Goal: Check status: Check status

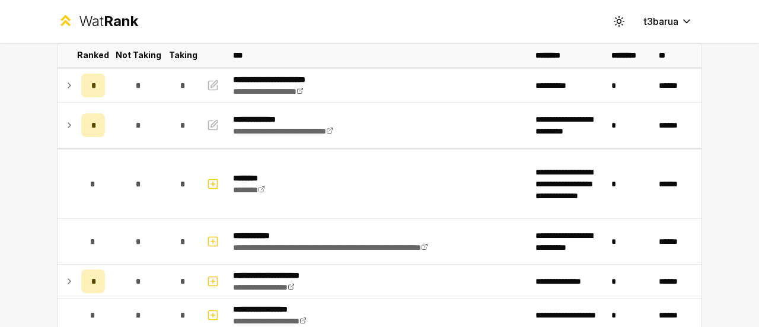
scroll to position [53, 0]
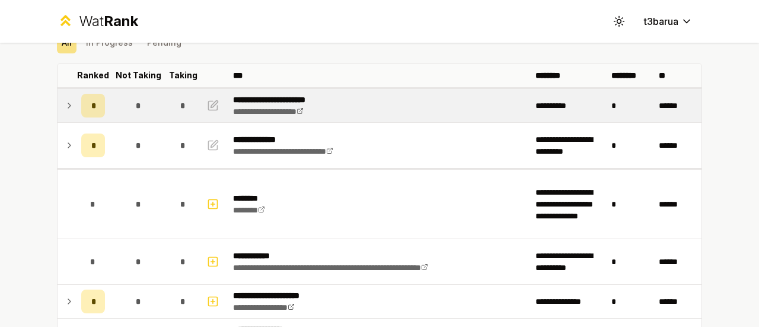
click at [65, 112] on icon at bounding box center [69, 105] width 9 height 14
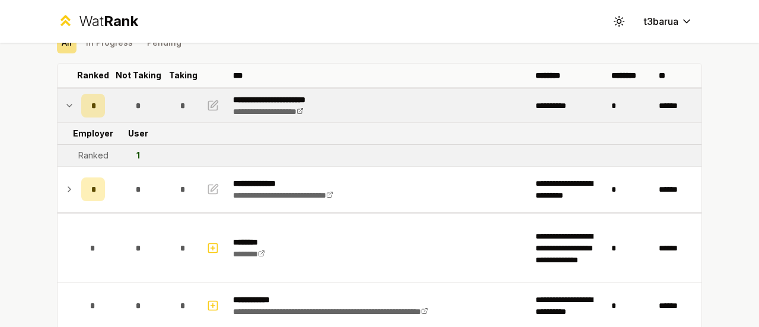
click at [67, 105] on icon at bounding box center [69, 105] width 5 height 2
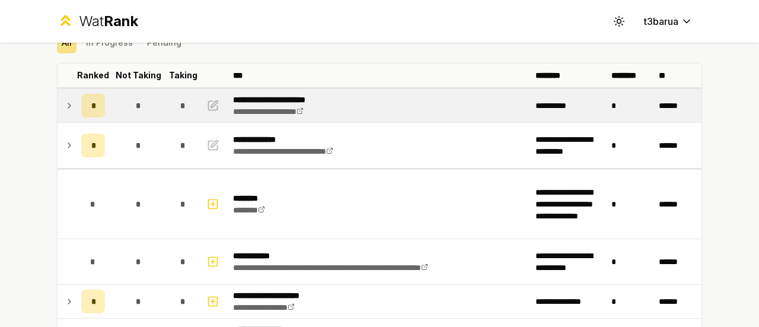
drag, startPoint x: 37, startPoint y: 161, endPoint x: 15, endPoint y: 165, distance: 21.7
click at [15, 165] on div "**********" at bounding box center [379, 163] width 759 height 327
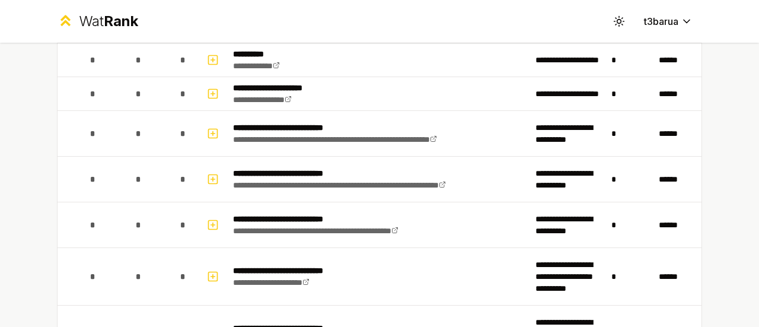
scroll to position [0, 0]
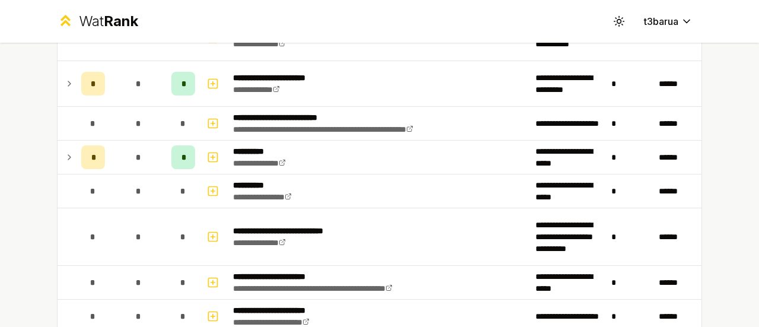
scroll to position [816, 0]
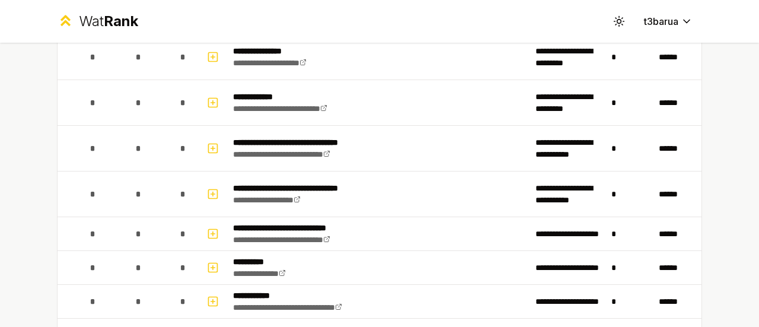
scroll to position [1017, 0]
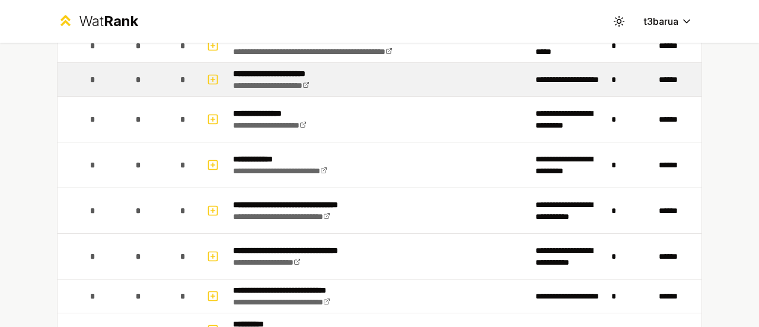
scroll to position [1083, 0]
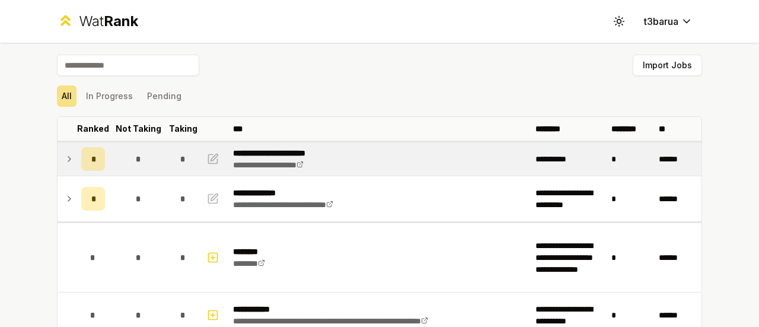
click at [58, 159] on td at bounding box center [67, 158] width 19 height 33
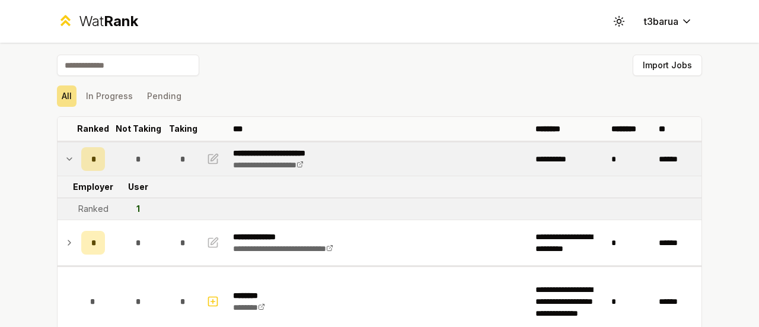
click at [58, 159] on td at bounding box center [67, 158] width 19 height 33
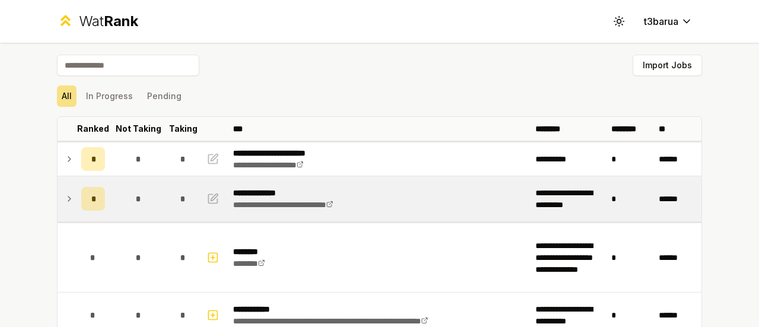
click at [58, 203] on td at bounding box center [67, 198] width 19 height 45
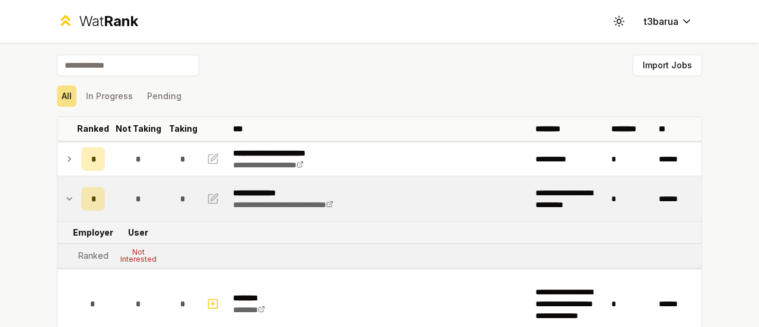
click at [58, 203] on td at bounding box center [67, 198] width 19 height 45
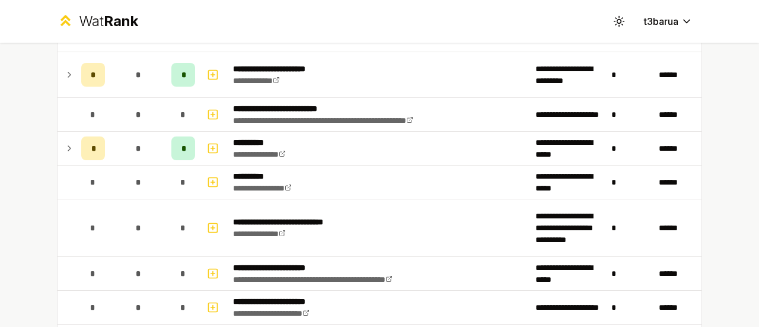
scroll to position [859, 0]
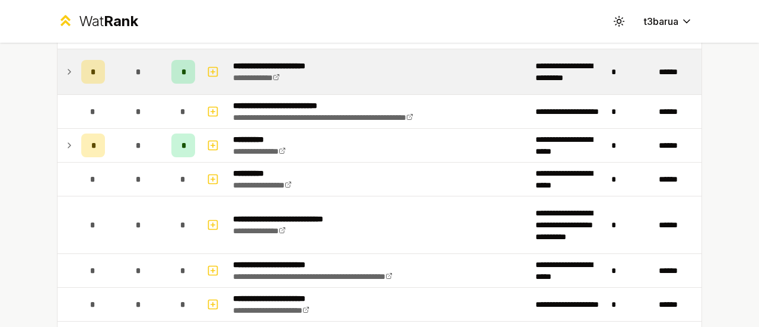
click at [68, 76] on td at bounding box center [67, 71] width 19 height 45
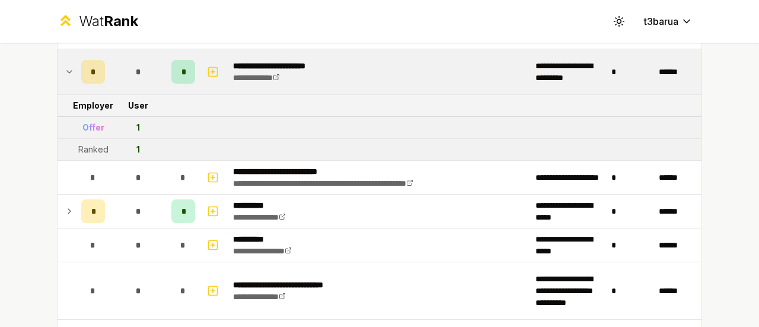
click at [68, 76] on td at bounding box center [67, 71] width 19 height 45
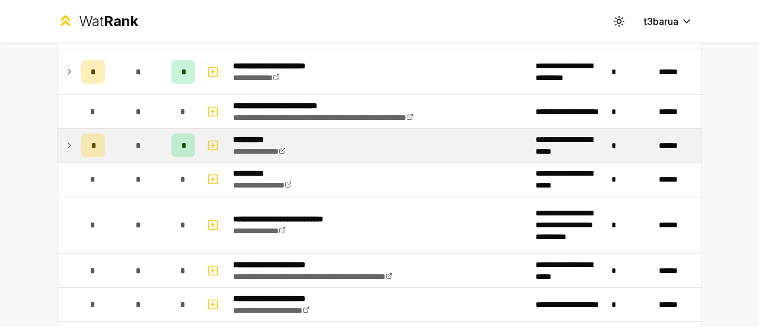
click at [70, 142] on td at bounding box center [67, 145] width 19 height 33
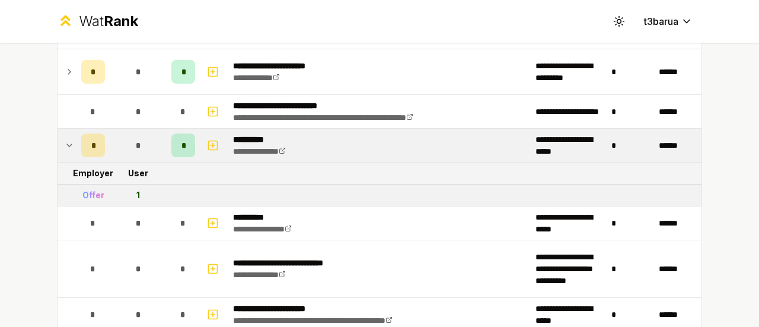
click at [70, 142] on td at bounding box center [67, 145] width 19 height 33
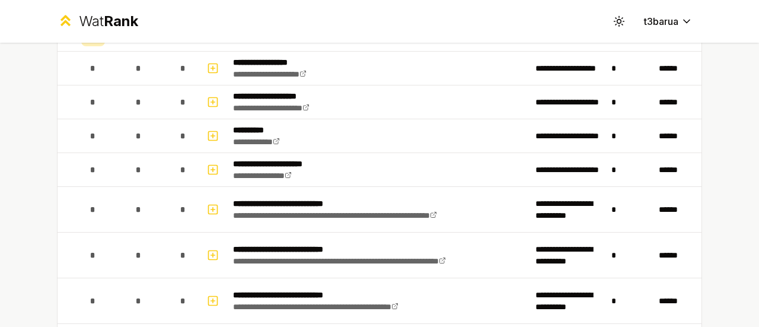
scroll to position [0, 0]
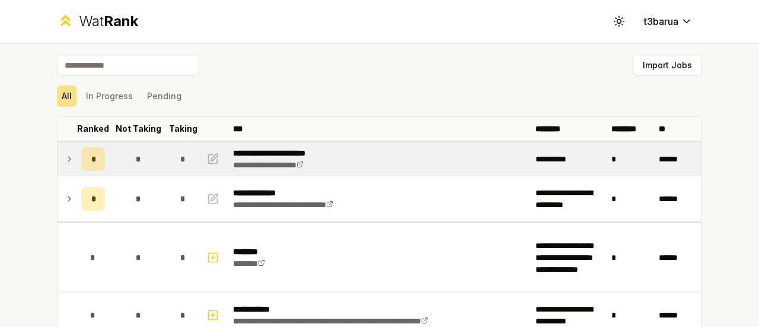
click at [65, 164] on icon at bounding box center [69, 159] width 9 height 14
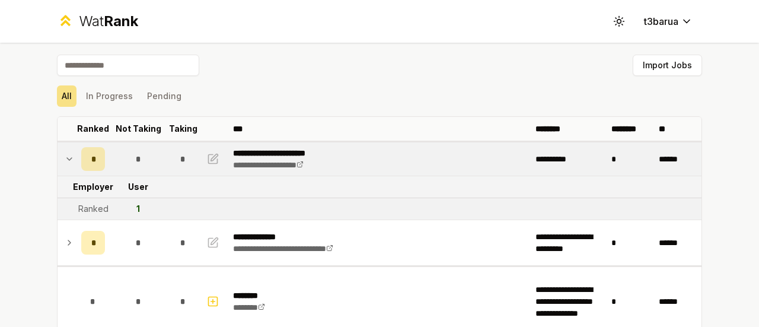
click at [65, 164] on icon at bounding box center [69, 159] width 9 height 14
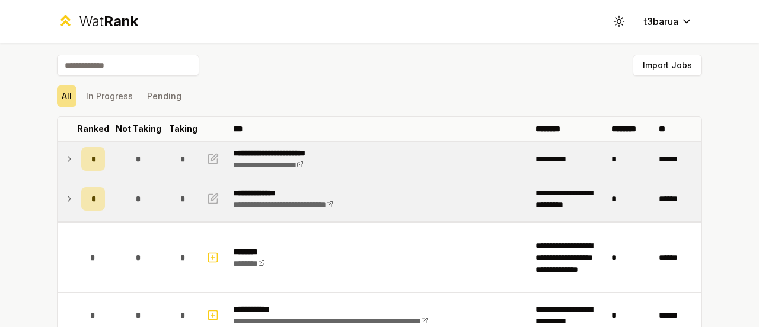
click at [65, 187] on td at bounding box center [67, 198] width 19 height 45
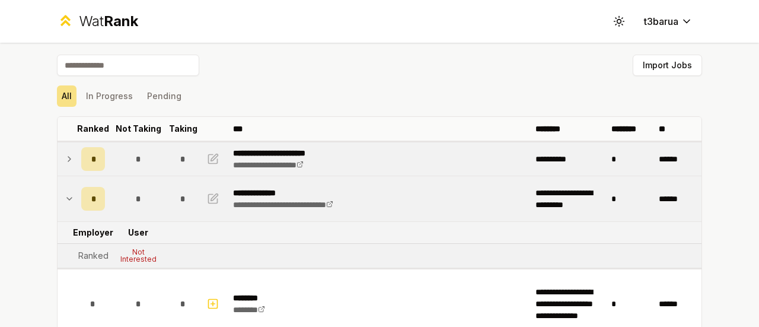
click at [65, 187] on td at bounding box center [67, 198] width 19 height 45
